Goal: Transaction & Acquisition: Purchase product/service

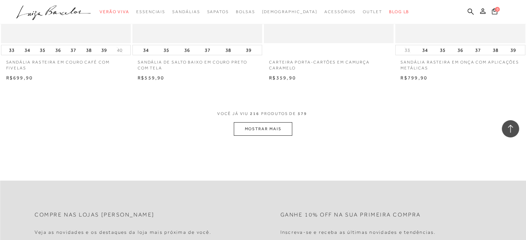
scroll to position [12915, 0]
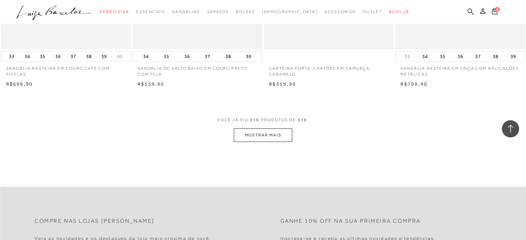
click at [71, 119] on div "VOCÊ JÁ VIU 216 PRODUTOS DE 579 MOSTRAR MAIS" at bounding box center [263, 129] width 526 height 26
click at [262, 129] on button "MOSTRAR MAIS" at bounding box center [263, 135] width 58 height 13
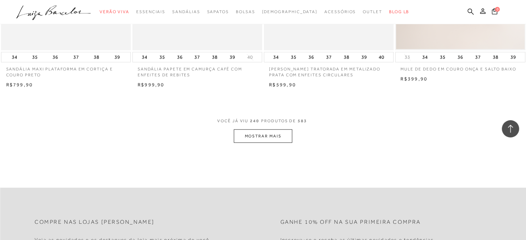
scroll to position [14370, 0]
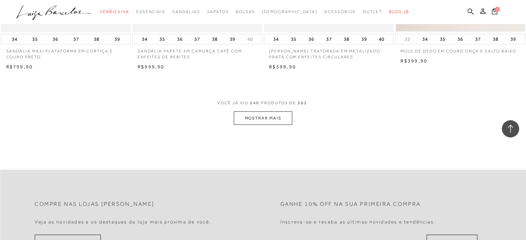
click at [255, 111] on button "MOSTRAR MAIS" at bounding box center [263, 117] width 58 height 13
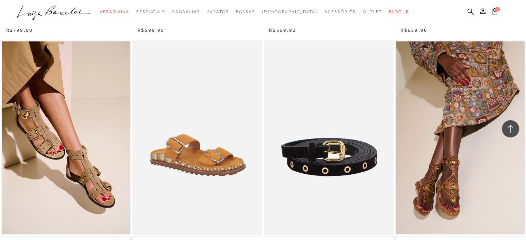
scroll to position [15822, 0]
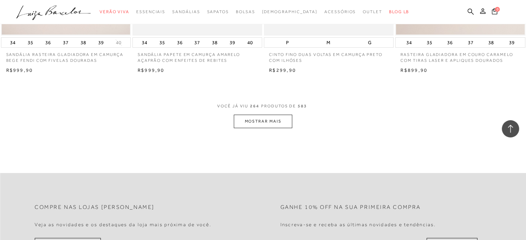
click at [262, 115] on button "MOSTRAR MAIS" at bounding box center [263, 121] width 58 height 13
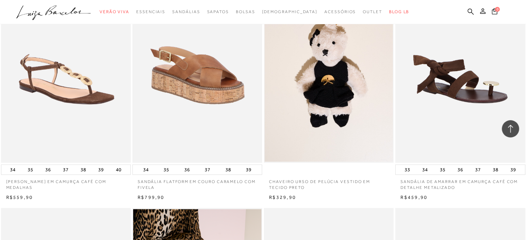
scroll to position [16719, 0]
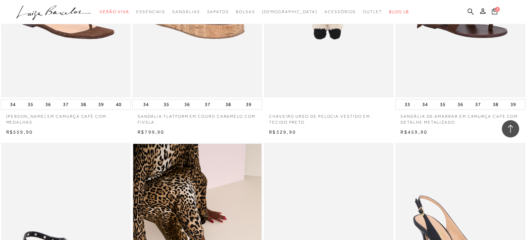
click at [332, 66] on img at bounding box center [329, 0] width 129 height 195
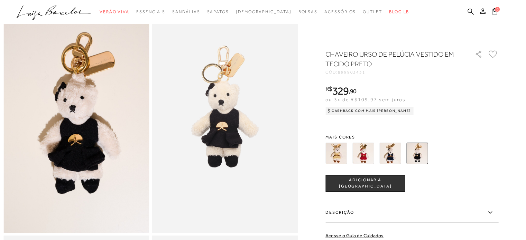
click at [366, 153] on img at bounding box center [362, 153] width 21 height 21
